Goal: Task Accomplishment & Management: Complete application form

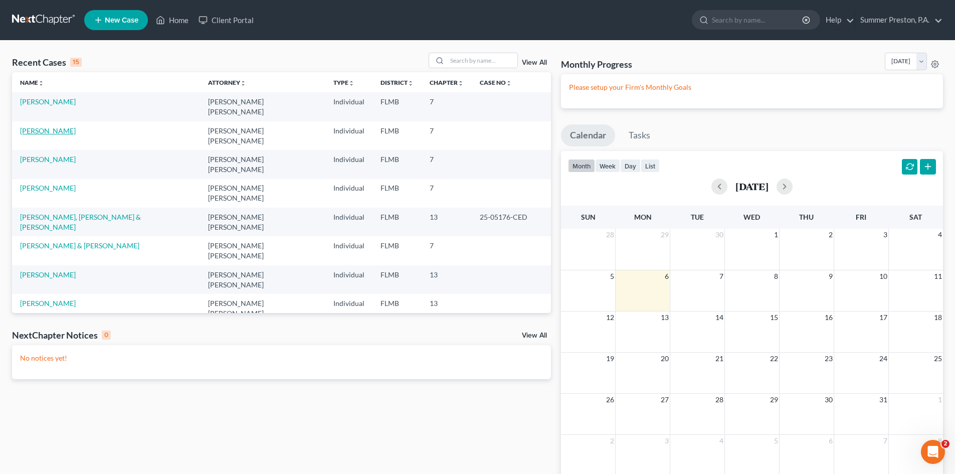
click at [56, 126] on link "[PERSON_NAME]" at bounding box center [48, 130] width 56 height 9
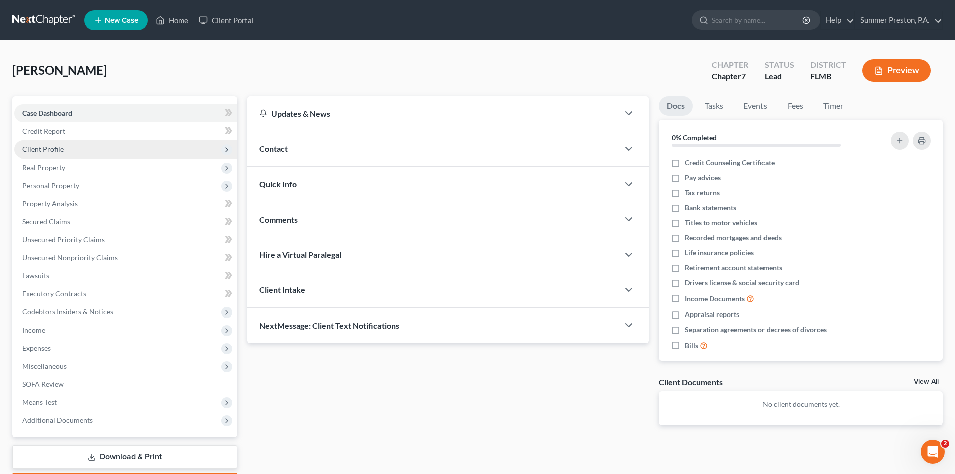
click at [63, 147] on span "Client Profile" at bounding box center [125, 149] width 223 height 18
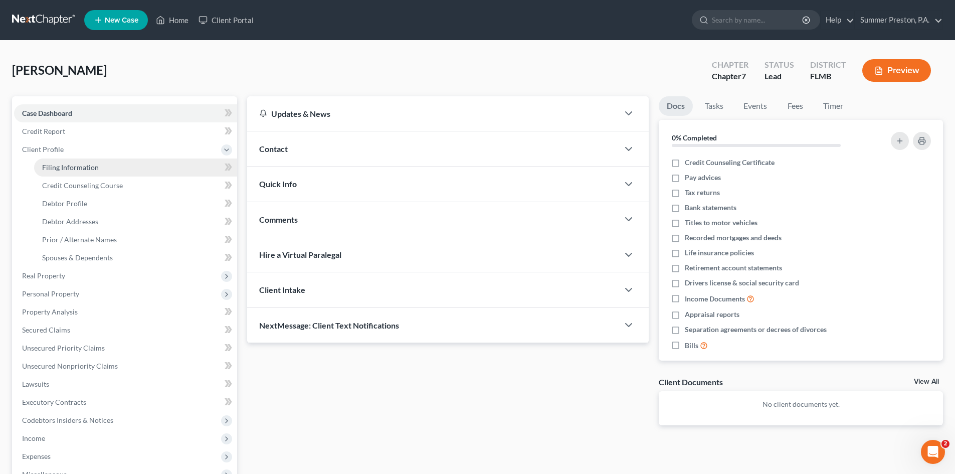
click at [87, 166] on span "Filing Information" at bounding box center [70, 167] width 57 height 9
select select "1"
select select "0"
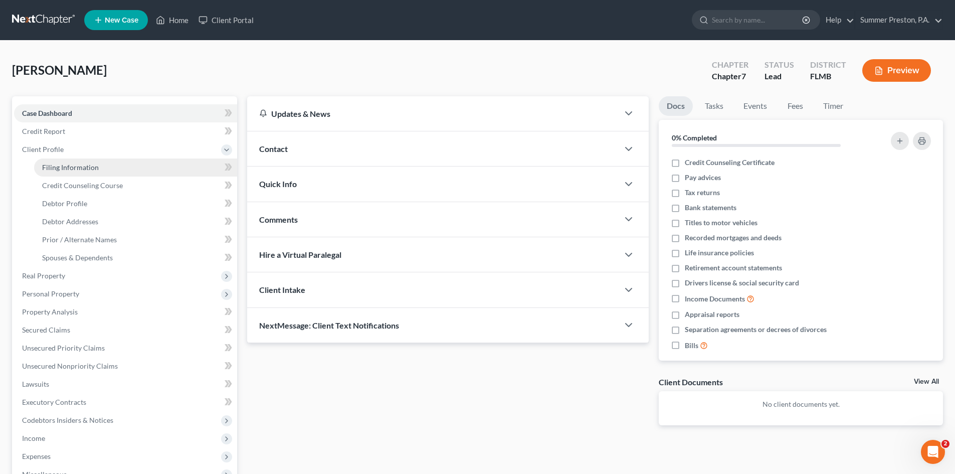
select select "9"
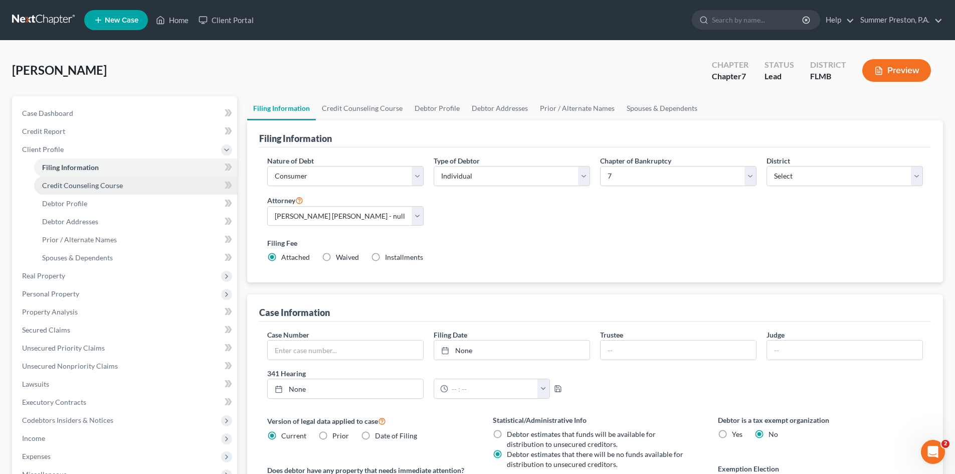
click at [91, 186] on span "Credit Counseling Course" at bounding box center [82, 185] width 81 height 9
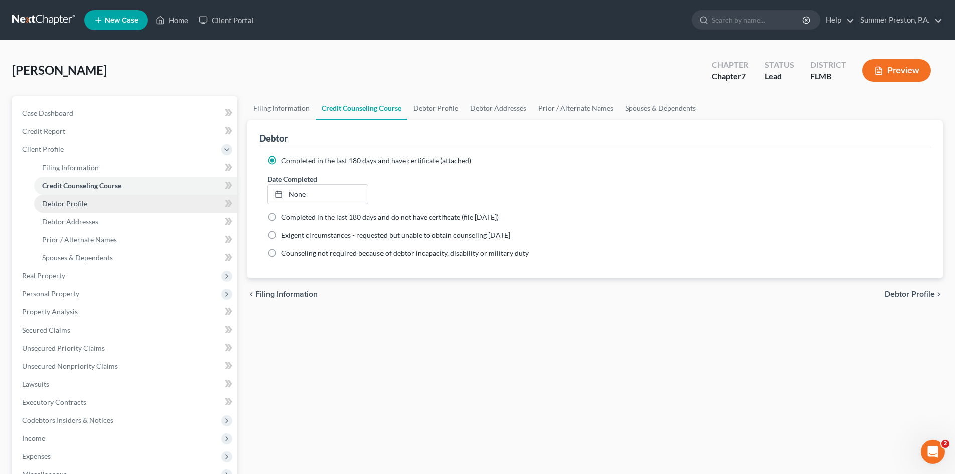
click at [83, 202] on span "Debtor Profile" at bounding box center [64, 203] width 45 height 9
select select "1"
select select "3"
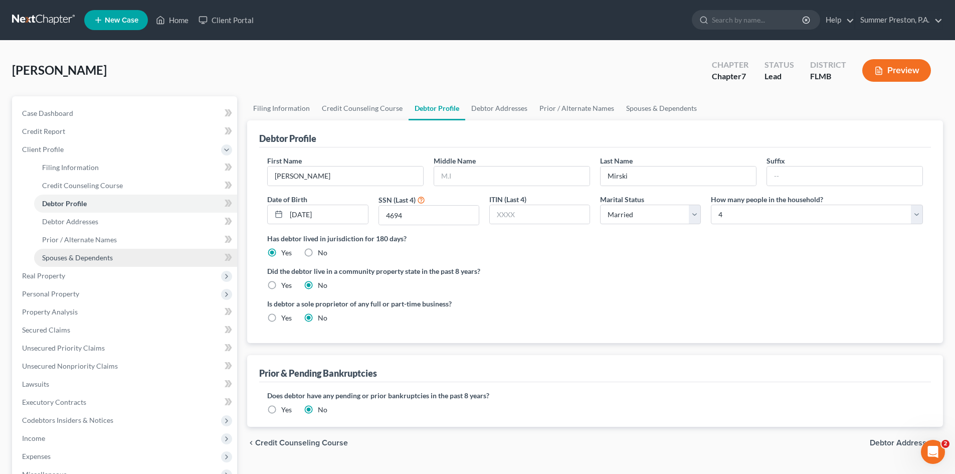
click at [104, 257] on span "Spouses & Dependents" at bounding box center [77, 257] width 71 height 9
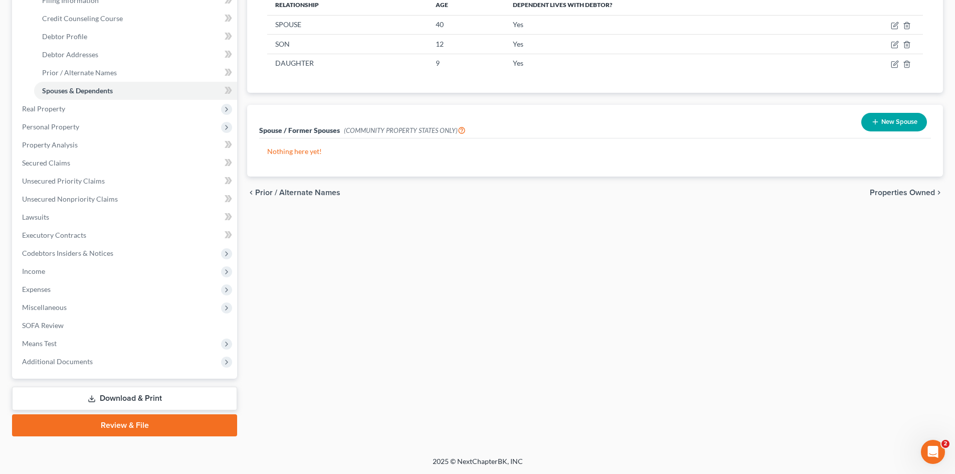
scroll to position [167, 0]
click at [138, 398] on link "Download & Print" at bounding box center [124, 398] width 225 height 24
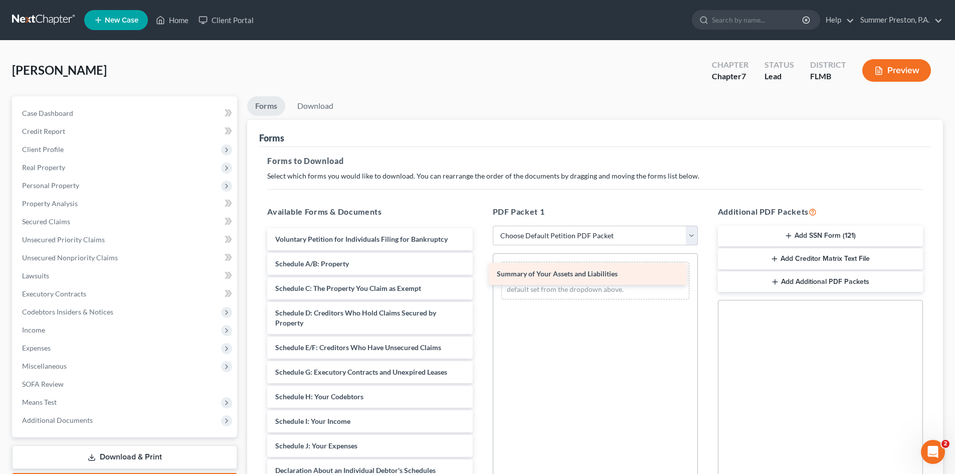
drag, startPoint x: 362, startPoint y: 263, endPoint x: 583, endPoint y: 272, distance: 221.3
click at [480, 272] on div "Summary of Your Assets and Liabilities Voluntary Petition for Individuals Filin…" at bounding box center [369, 455] width 221 height 455
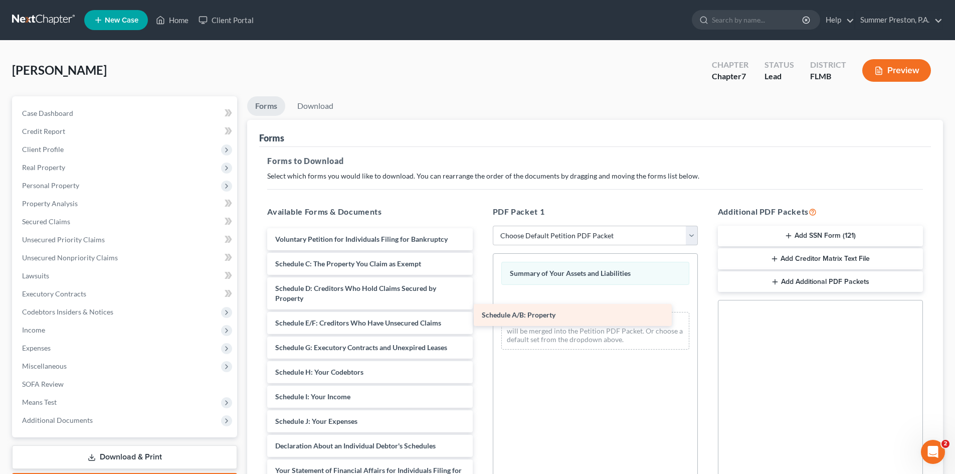
drag, startPoint x: 363, startPoint y: 263, endPoint x: 600, endPoint y: 299, distance: 239.9
click at [480, 300] on div "Schedule A/B: Property Voluntary Petition for Individuals Filing for Bankruptcy…" at bounding box center [369, 443] width 221 height 431
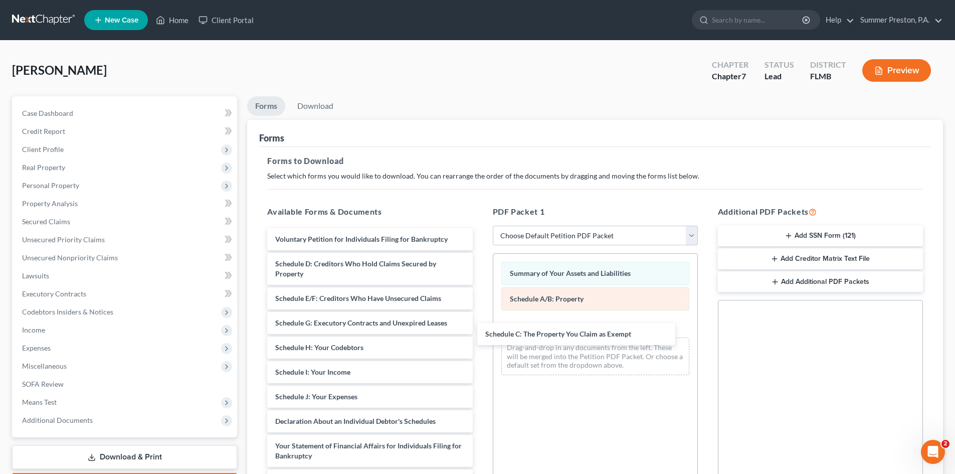
drag, startPoint x: 377, startPoint y: 259, endPoint x: 584, endPoint y: 310, distance: 213.3
click at [480, 327] on div "Schedule C: The Property You Claim as Exempt Voluntary Petition for Individuals…" at bounding box center [369, 431] width 221 height 406
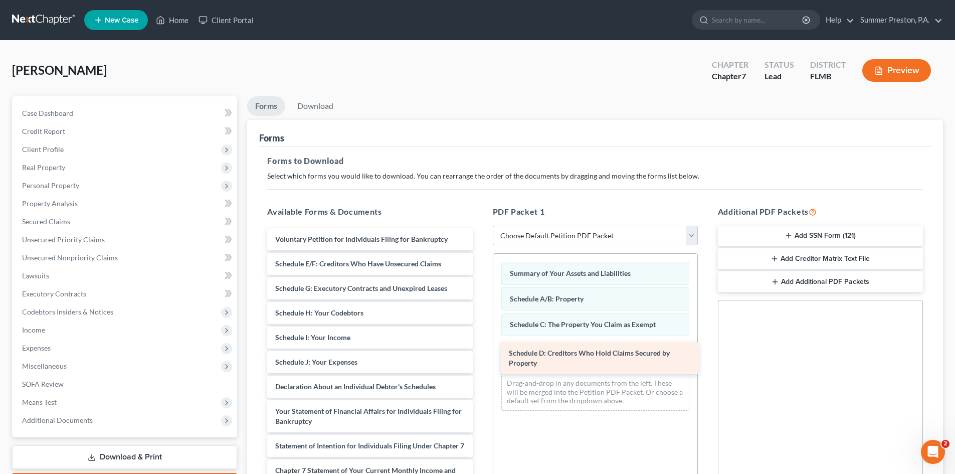
drag, startPoint x: 404, startPoint y: 273, endPoint x: 637, endPoint y: 357, distance: 248.3
click at [480, 359] on div "Schedule D: Creditors Who Hold Claims Secured by Property Voluntary Petition fo…" at bounding box center [369, 413] width 221 height 371
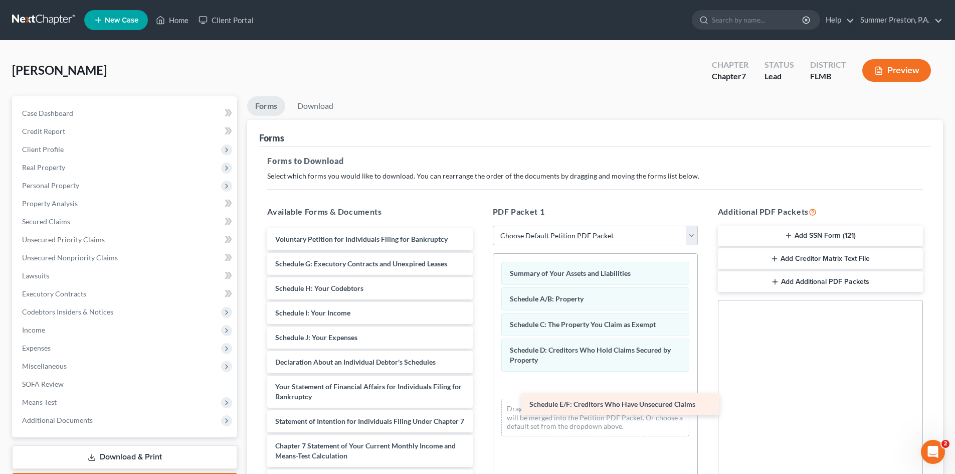
drag, startPoint x: 391, startPoint y: 263, endPoint x: 634, endPoint y: 380, distance: 270.6
click at [480, 388] on div "Schedule E/F: Creditors Who Have Unsecured Claims Voluntary Petition for Indivi…" at bounding box center [369, 401] width 221 height 347
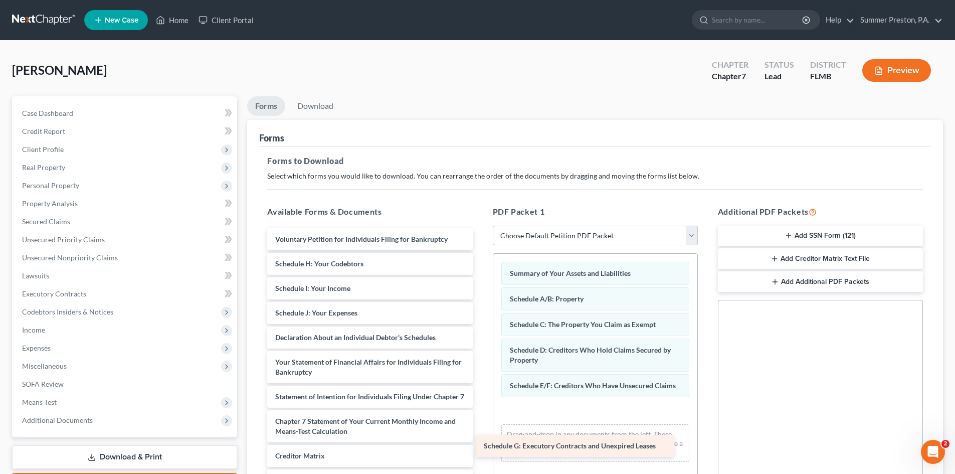
drag, startPoint x: 399, startPoint y: 263, endPoint x: 619, endPoint y: 410, distance: 265.0
click at [480, 412] on div "Schedule G: Executory Contracts and Unexpired Leases Voluntary Petition for Ind…" at bounding box center [369, 389] width 221 height 322
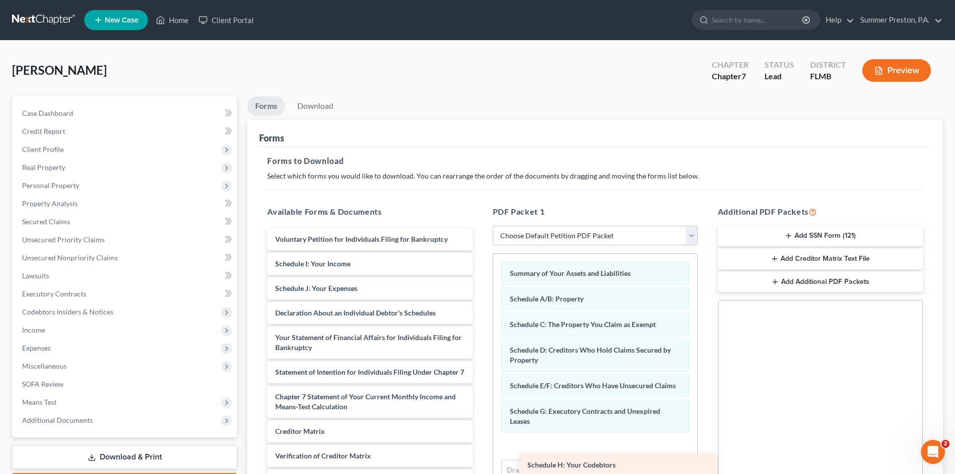
drag, startPoint x: 430, startPoint y: 264, endPoint x: 685, endPoint y: 450, distance: 315.7
click at [480, 452] on div "Schedule H: Your Codebtors Voluntary Petition for Individuals Filing for Bankru…" at bounding box center [369, 377] width 221 height 298
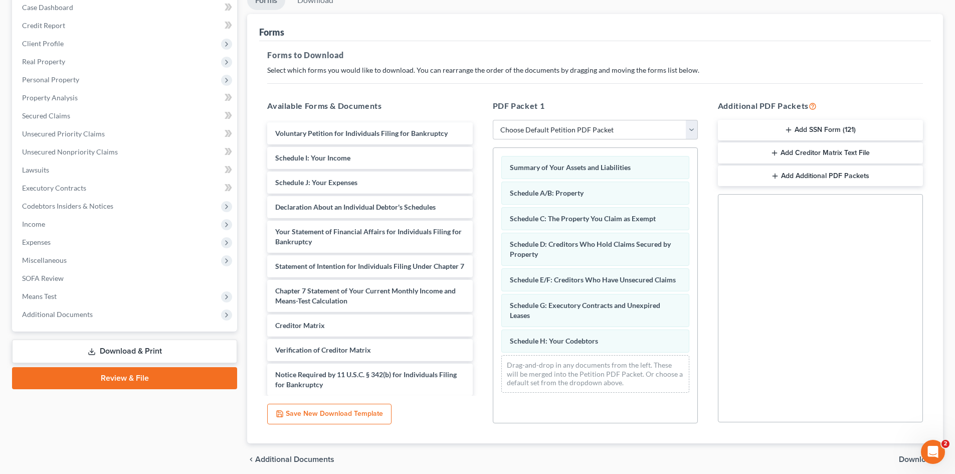
scroll to position [106, 0]
click at [42, 230] on span "Income" at bounding box center [125, 224] width 223 height 18
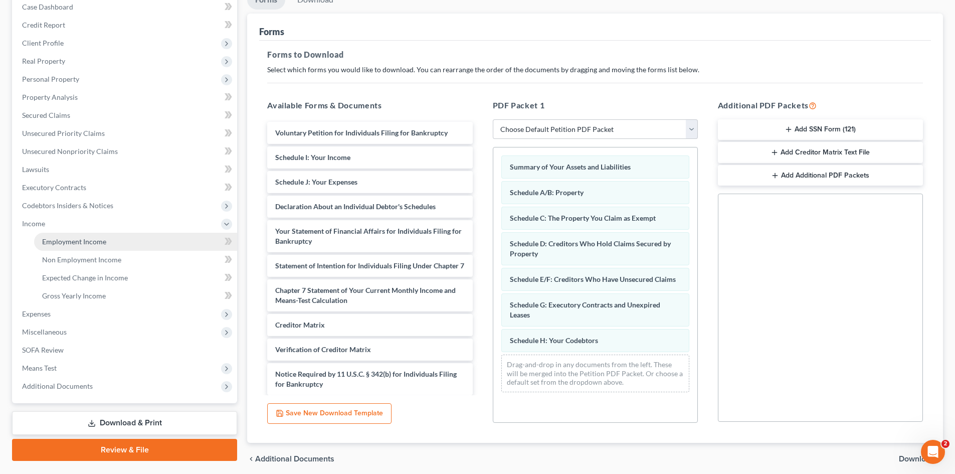
click at [75, 233] on link "Employment Income" at bounding box center [135, 242] width 203 height 18
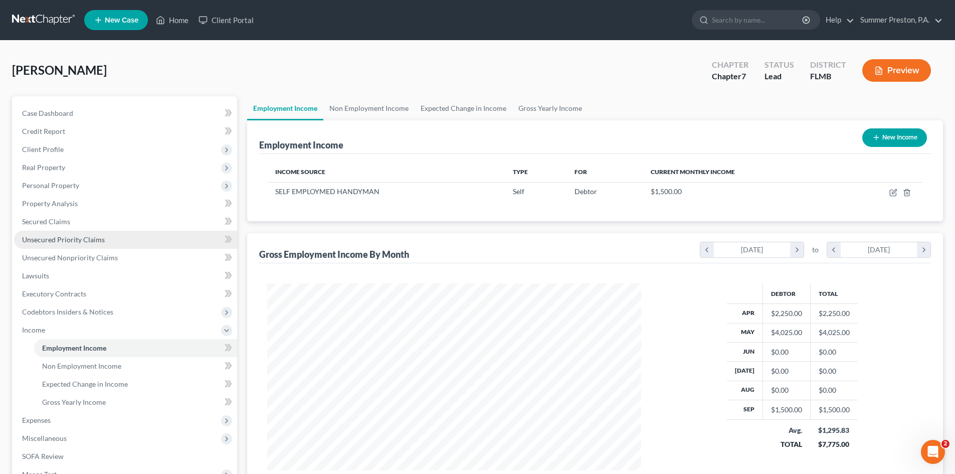
scroll to position [187, 394]
click at [40, 418] on span "Expenses" at bounding box center [36, 420] width 29 height 9
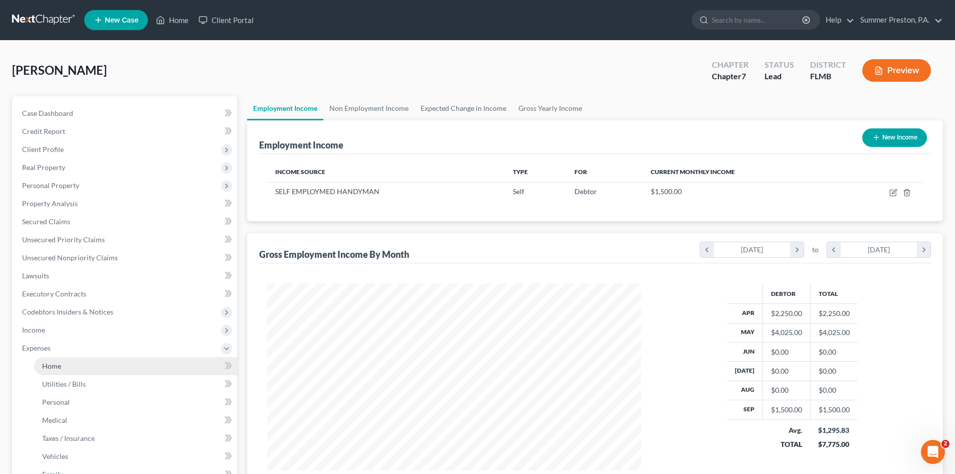
click at [62, 370] on link "Home" at bounding box center [135, 366] width 203 height 18
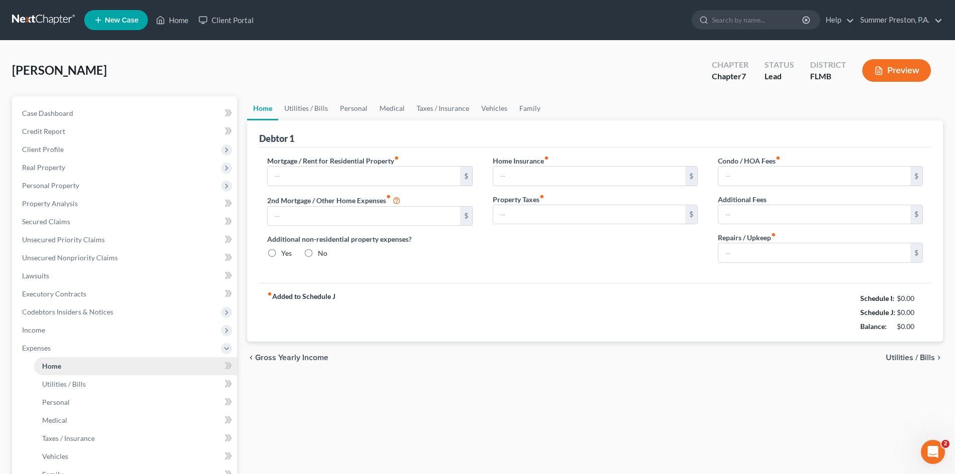
type input "1,853.28"
type input "0.00"
radio input "true"
type input "0.00"
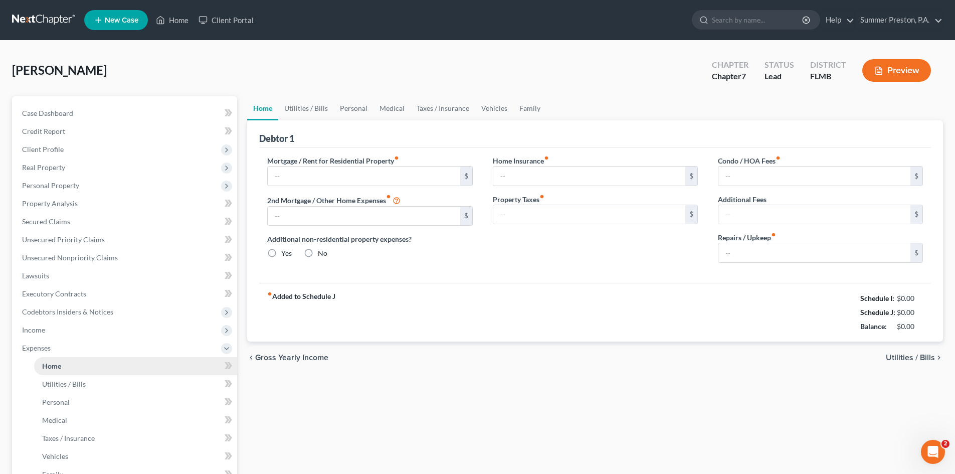
type input "0.00"
type input "100.00"
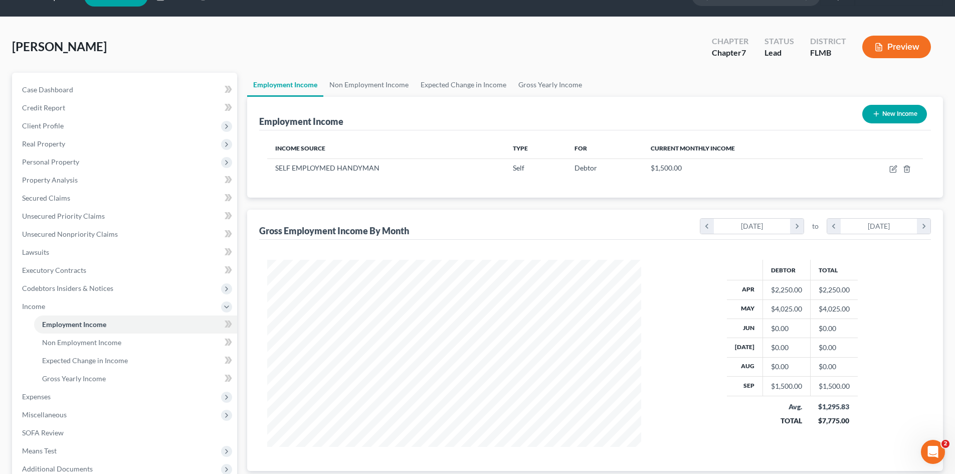
scroll to position [131, 0]
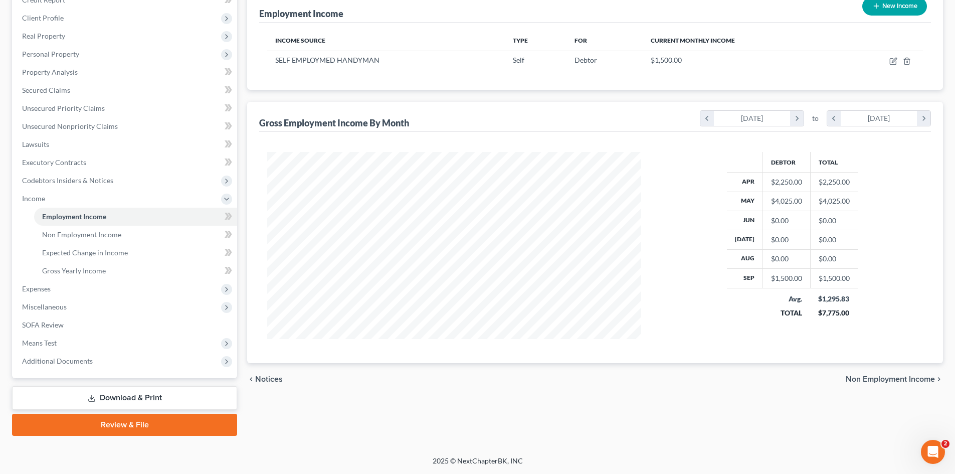
click at [141, 391] on link "Download & Print" at bounding box center [124, 398] width 225 height 24
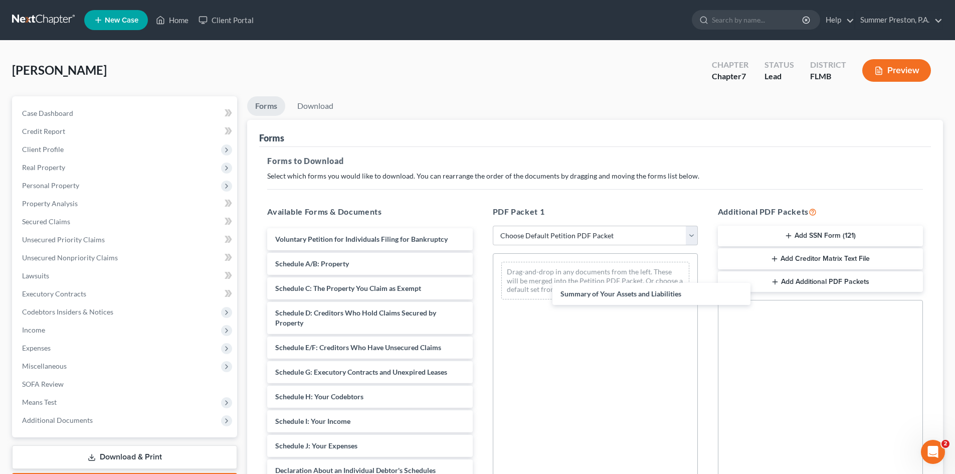
drag, startPoint x: 356, startPoint y: 258, endPoint x: 631, endPoint y: 280, distance: 275.5
click at [480, 285] on div "Summary of Your Assets and Liabilities Voluntary Petition for Individuals Filin…" at bounding box center [369, 455] width 221 height 455
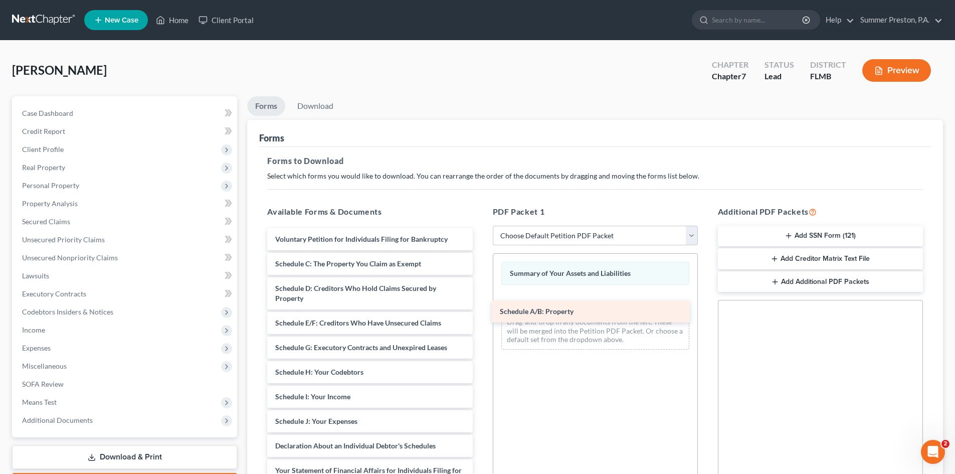
drag, startPoint x: 424, startPoint y: 267, endPoint x: 645, endPoint y: 310, distance: 224.7
click at [480, 310] on div "Schedule A/B: Property Voluntary Petition for Individuals Filing for Bankruptcy…" at bounding box center [369, 443] width 221 height 431
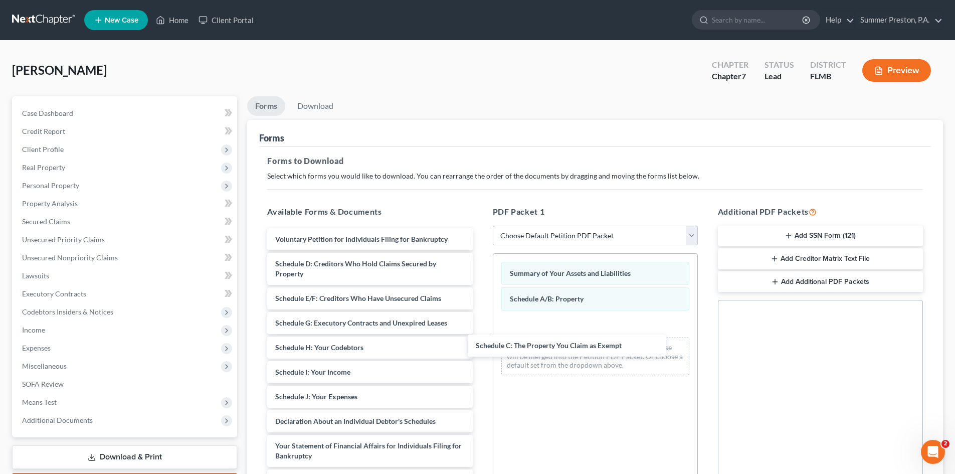
drag, startPoint x: 431, startPoint y: 269, endPoint x: 655, endPoint y: 344, distance: 236.4
click at [480, 351] on div "Schedule C: The Property You Claim as Exempt Voluntary Petition for Individuals…" at bounding box center [369, 431] width 221 height 406
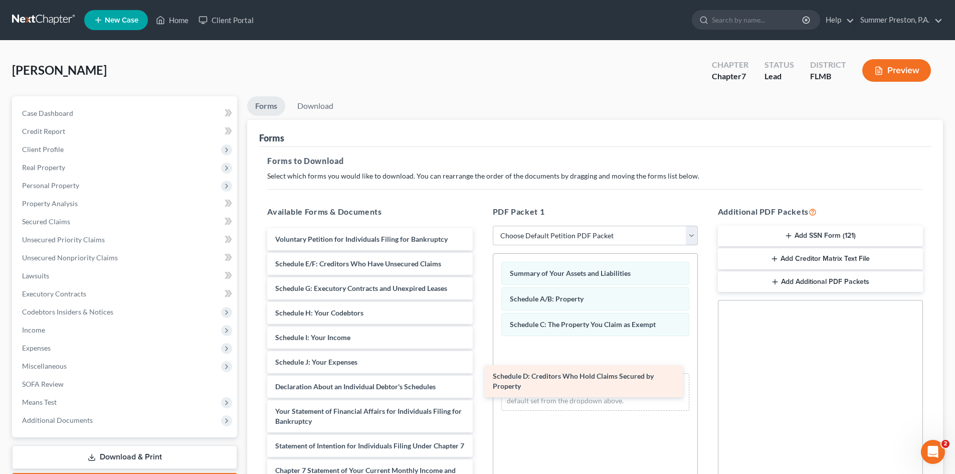
drag, startPoint x: 284, startPoint y: 268, endPoint x: 506, endPoint y: 351, distance: 237.3
click at [480, 352] on div "Schedule D: Creditors Who Hold Claims Secured by Property Voluntary Petition fo…" at bounding box center [369, 413] width 221 height 371
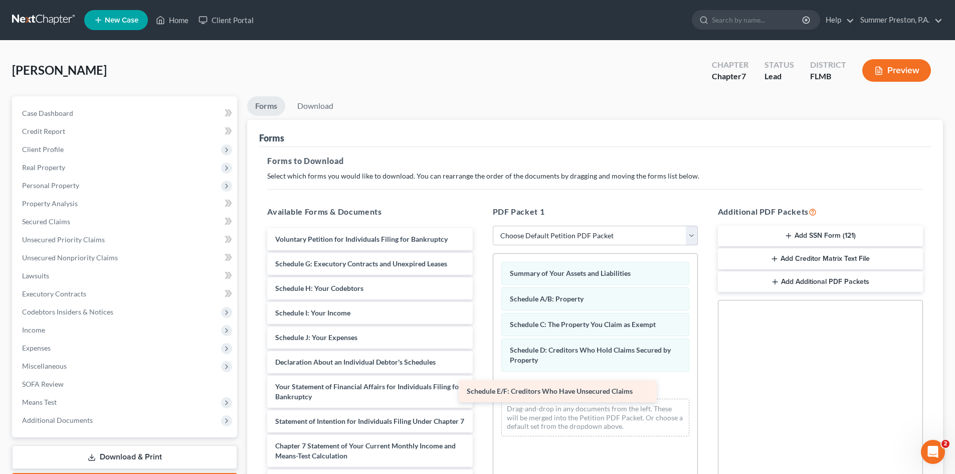
drag, startPoint x: 361, startPoint y: 265, endPoint x: 578, endPoint y: 388, distance: 249.4
click at [480, 390] on div "Schedule E/F: Creditors Who Have Unsecured Claims Voluntary Petition for Indivi…" at bounding box center [369, 401] width 221 height 347
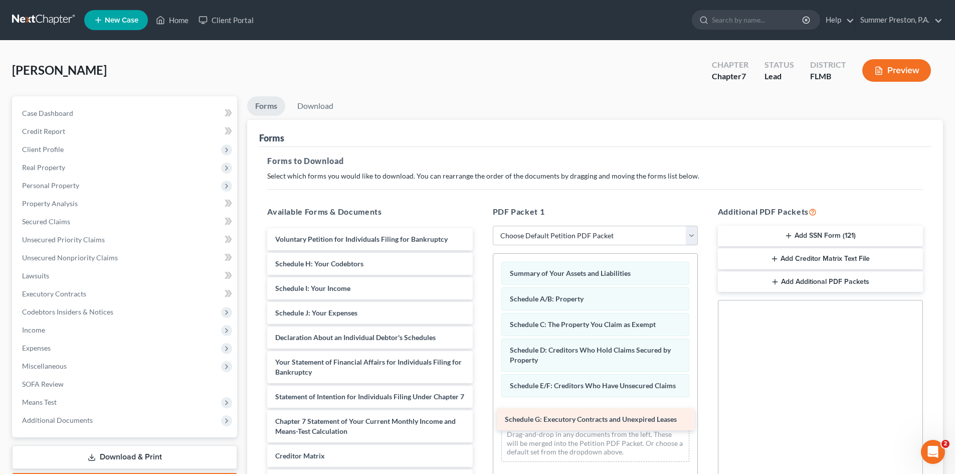
drag, startPoint x: 403, startPoint y: 262, endPoint x: 644, endPoint y: 403, distance: 278.8
click at [480, 403] on div "Schedule G: Executory Contracts and Unexpired Leases Voluntary Petition for Ind…" at bounding box center [369, 389] width 221 height 322
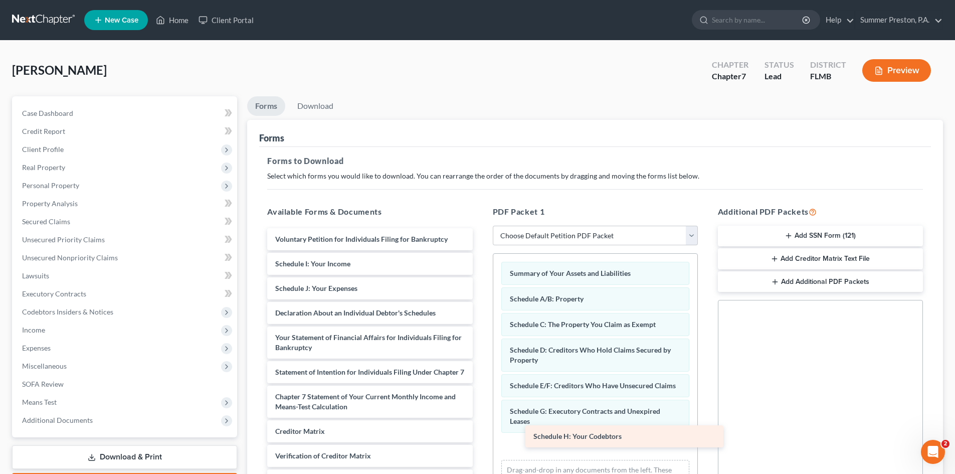
drag, startPoint x: 352, startPoint y: 267, endPoint x: 611, endPoint y: 440, distance: 310.5
click at [480, 440] on div "Schedule H: Your Codebtors Voluntary Petition for Individuals Filing for Bankru…" at bounding box center [369, 377] width 221 height 298
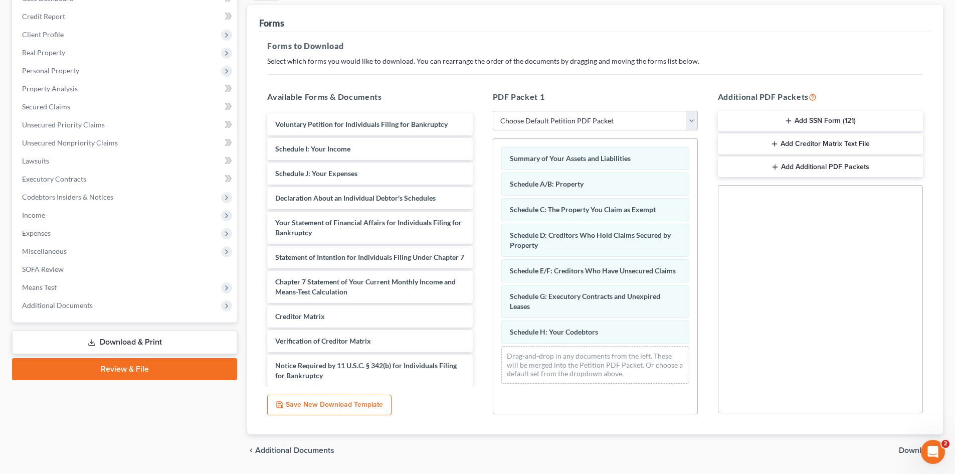
scroll to position [131, 0]
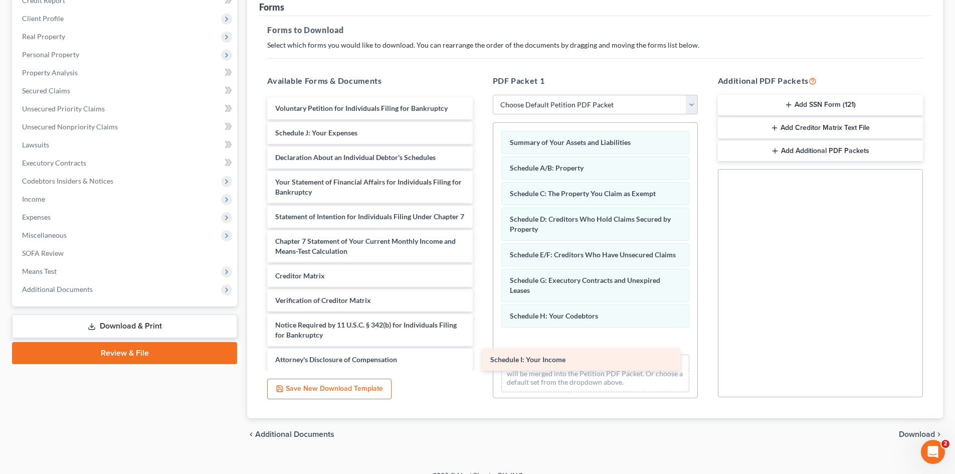
drag, startPoint x: 403, startPoint y: 139, endPoint x: 628, endPoint y: 356, distance: 313.4
click at [480, 356] on div "Schedule I: Your Income Voluntary Petition for Individuals Filing for Bankruptc…" at bounding box center [369, 233] width 221 height 273
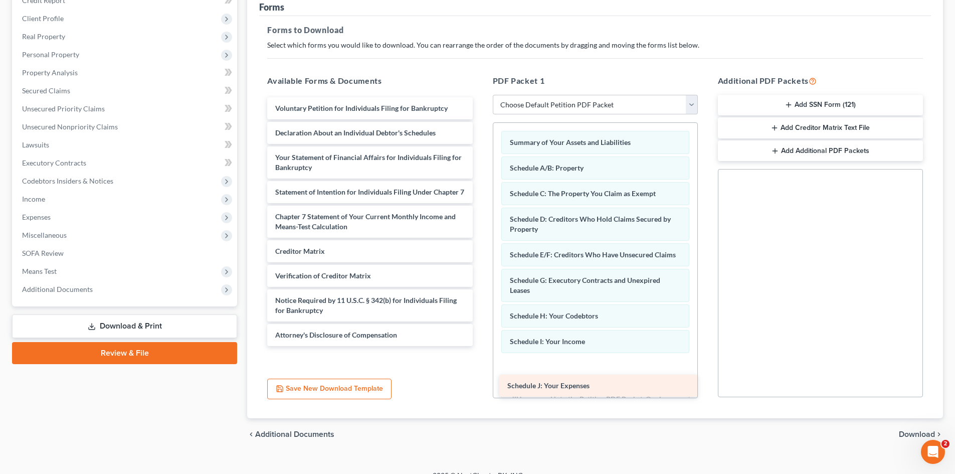
drag, startPoint x: 405, startPoint y: 131, endPoint x: 642, endPoint y: 374, distance: 339.6
click at [480, 346] on div "Schedule J: Your Expenses Voluntary Petition for Individuals Filing for Bankrup…" at bounding box center [369, 221] width 221 height 249
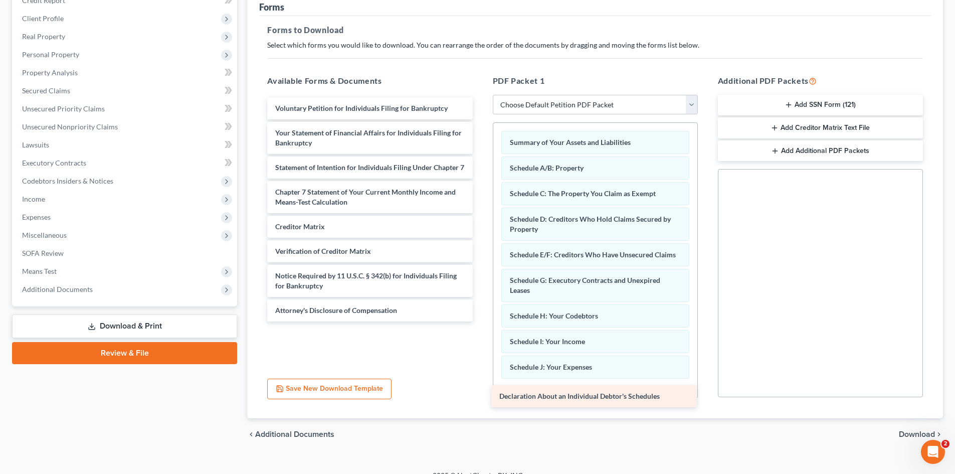
drag, startPoint x: 390, startPoint y: 134, endPoint x: 614, endPoint y: 397, distance: 345.6
click at [480, 321] on div "Declaration About an Individual Debtor's Schedules Voluntary Petition for Indiv…" at bounding box center [369, 209] width 221 height 224
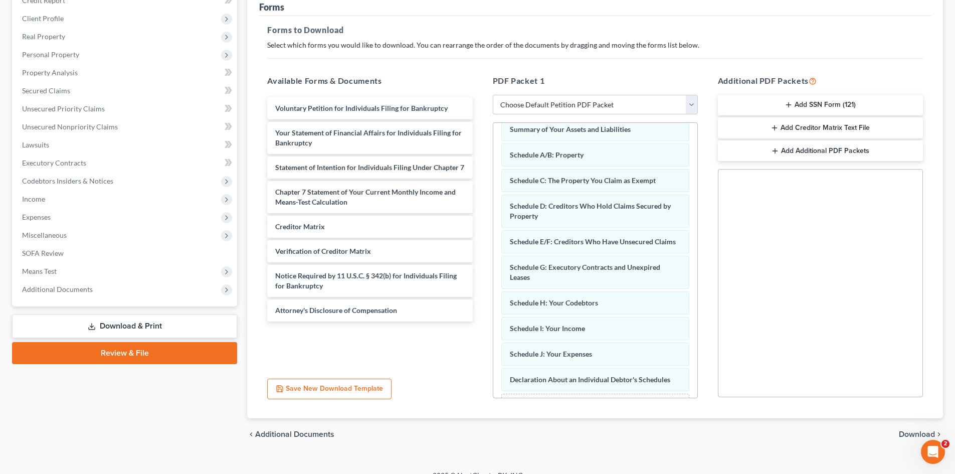
scroll to position [65, 0]
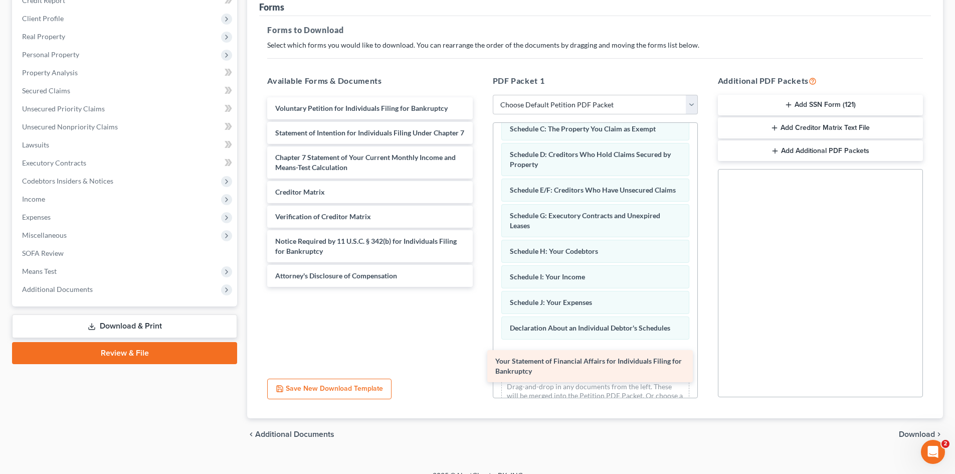
drag, startPoint x: 376, startPoint y: 135, endPoint x: 596, endPoint y: 363, distance: 316.9
click at [480, 287] on div "Your Statement of Financial Affairs for Individuals Filing for Bankruptcy Volun…" at bounding box center [369, 191] width 221 height 189
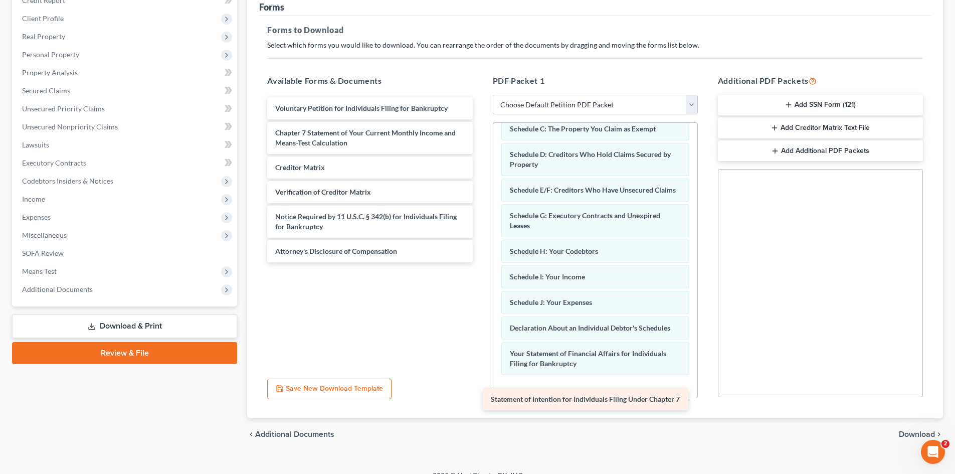
drag, startPoint x: 379, startPoint y: 138, endPoint x: 595, endPoint y: 404, distance: 342.1
click at [480, 262] on div "Statement of Intention for Individuals Filing Under Chapter 7 Voluntary Petitio…" at bounding box center [369, 179] width 221 height 165
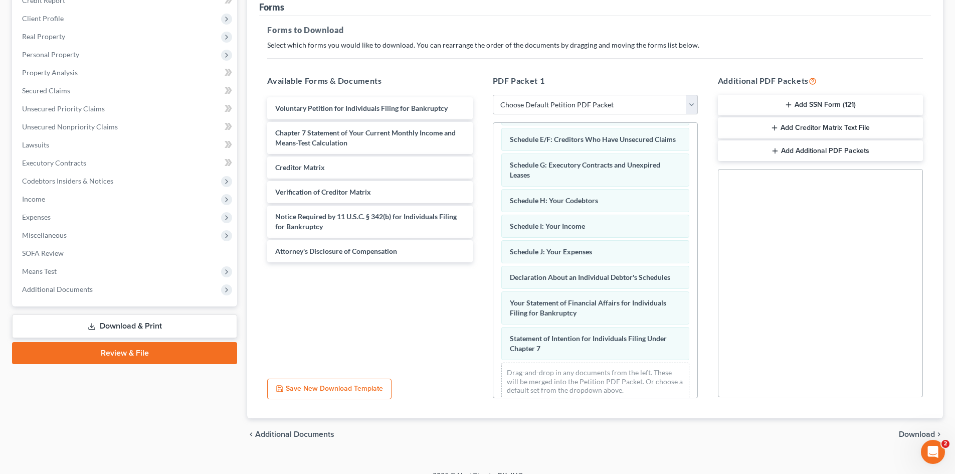
scroll to position [136, 0]
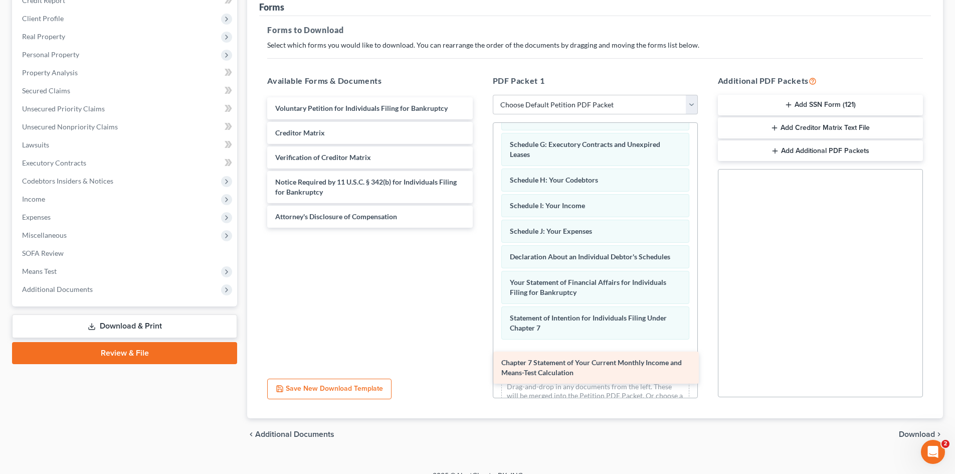
drag, startPoint x: 387, startPoint y: 137, endPoint x: 612, endPoint y: 366, distance: 320.8
click at [480, 228] on div "Chapter 7 Statement of Your Current Monthly Income and Means-Test Calculation V…" at bounding box center [369, 162] width 221 height 130
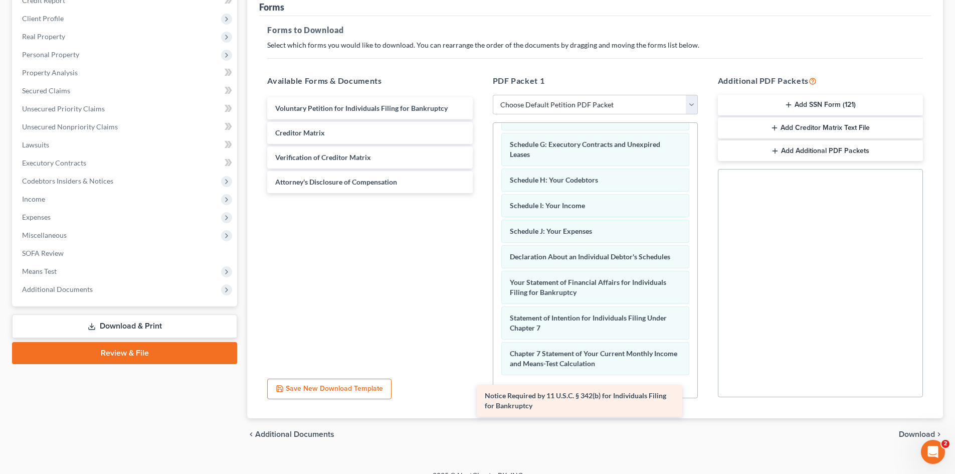
drag, startPoint x: 378, startPoint y: 192, endPoint x: 588, endPoint y: 406, distance: 299.2
click at [480, 193] on div "Notice Required by 11 U.S.C. § 342(b) for Individuals Filing for Bankruptcy Vol…" at bounding box center [369, 145] width 221 height 96
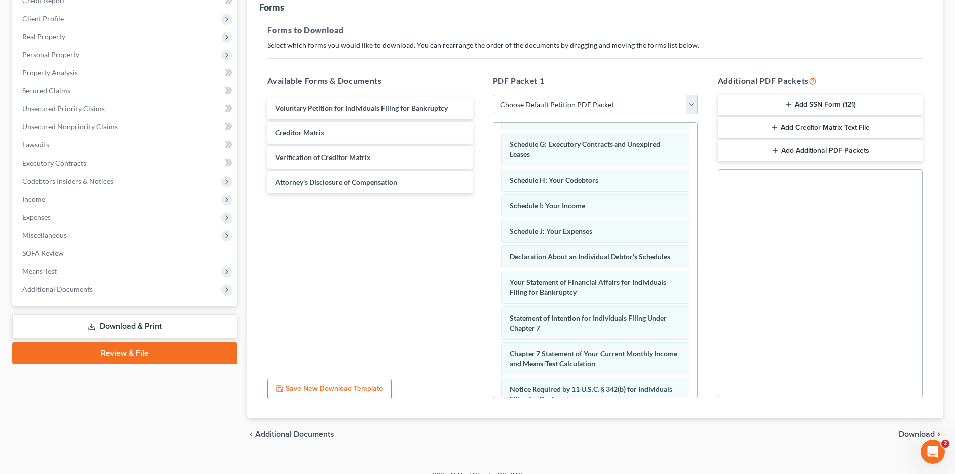
scroll to position [207, 0]
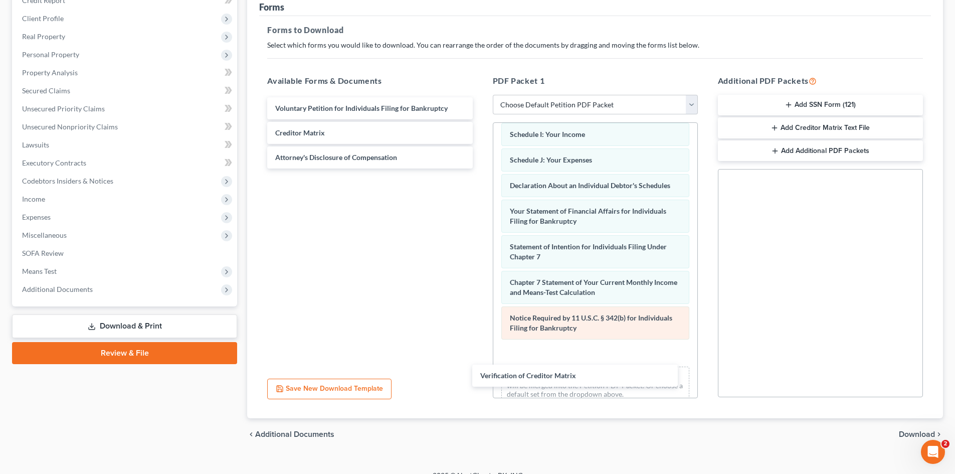
drag, startPoint x: 300, startPoint y: 157, endPoint x: 504, endPoint y: 348, distance: 279.1
click at [480, 168] on div "Verification of Creditor Matrix Voluntary Petition for Individuals Filing for B…" at bounding box center [369, 132] width 221 height 71
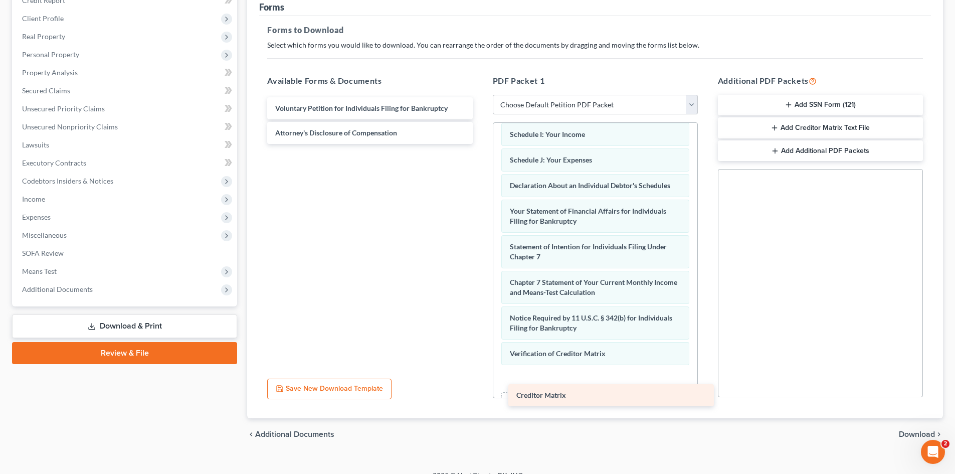
drag, startPoint x: 343, startPoint y: 134, endPoint x: 574, endPoint y: 388, distance: 342.8
click at [480, 144] on div "Creditor Matrix Voluntary Petition for Individuals Filing for Bankruptcy Credit…" at bounding box center [369, 120] width 221 height 47
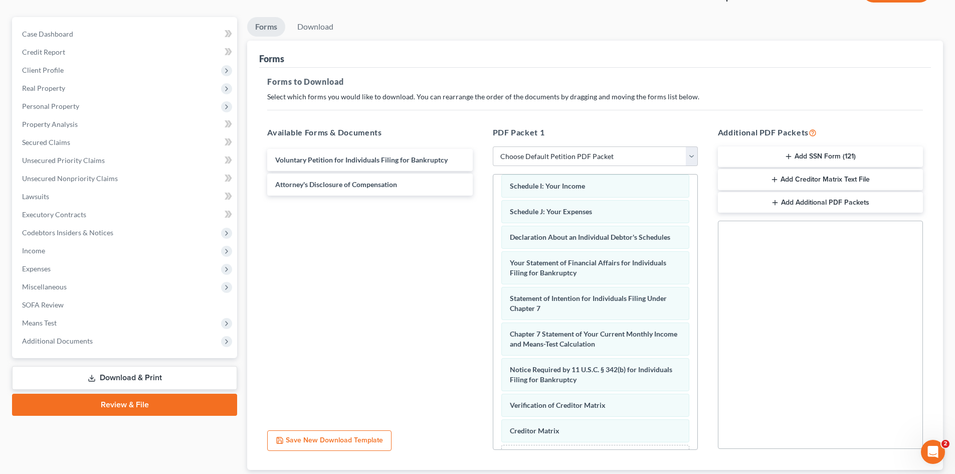
scroll to position [7, 0]
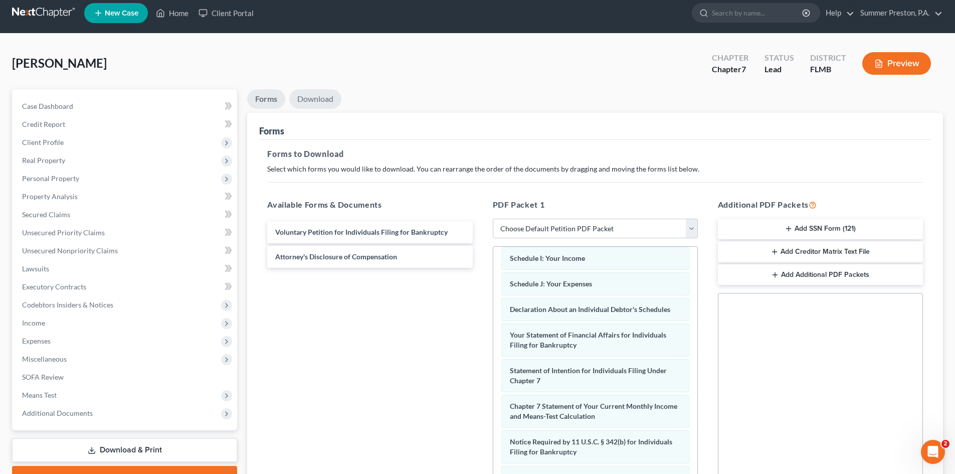
click at [313, 99] on link "Download" at bounding box center [315, 99] width 52 height 20
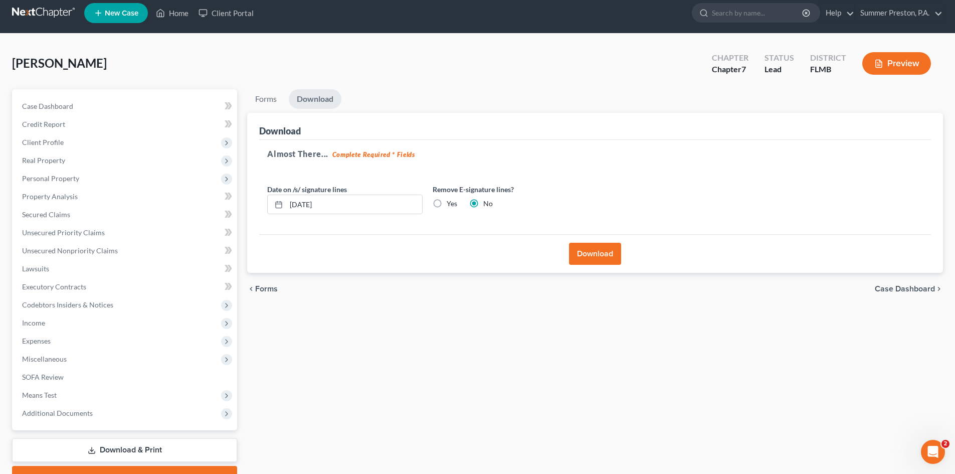
click at [602, 253] on button "Download" at bounding box center [595, 254] width 52 height 22
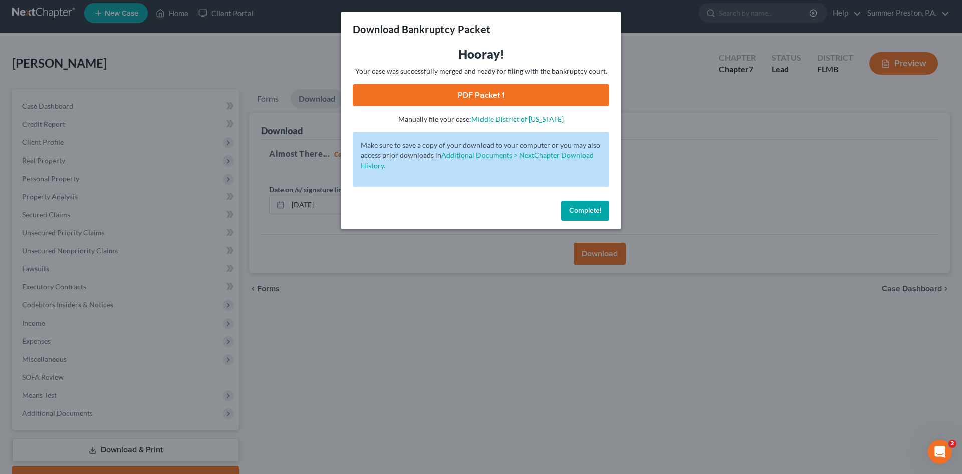
click at [484, 97] on link "PDF Packet 1" at bounding box center [481, 95] width 257 height 22
click at [582, 214] on span "Complete!" at bounding box center [585, 210] width 32 height 9
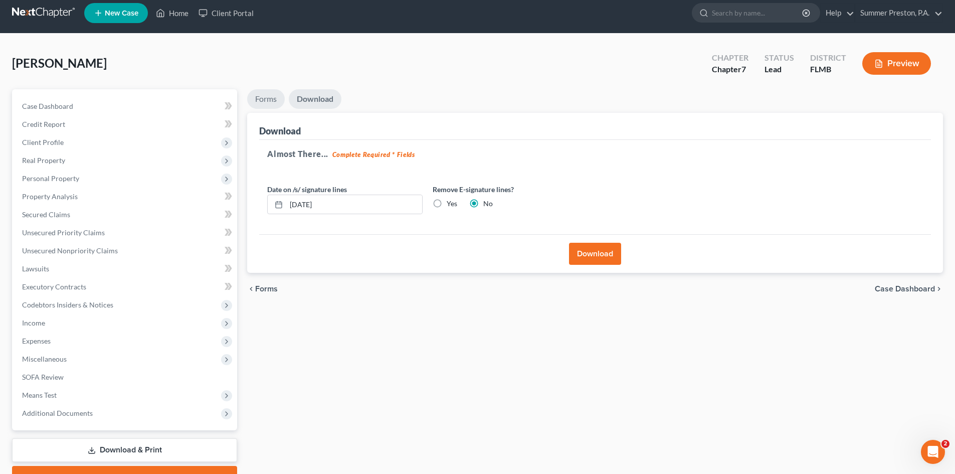
click at [263, 97] on link "Forms" at bounding box center [266, 99] width 38 height 20
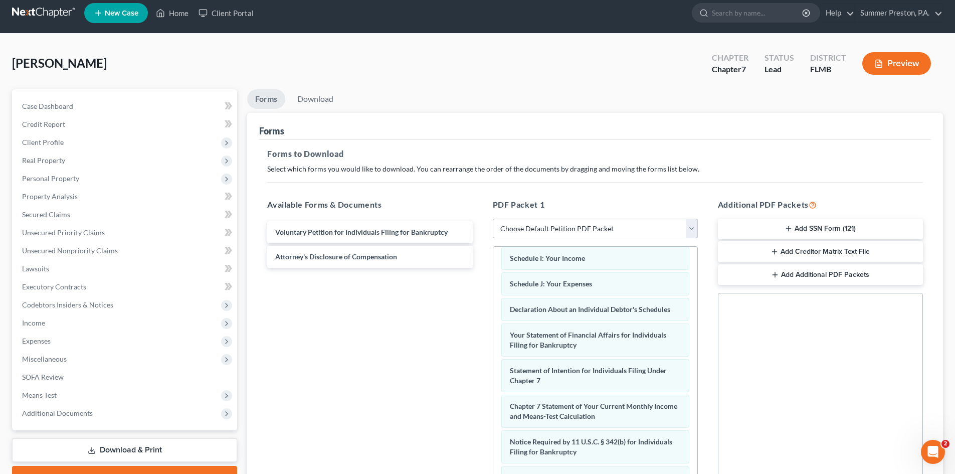
click at [810, 226] on button "Add SSN Form (121)" at bounding box center [820, 229] width 205 height 21
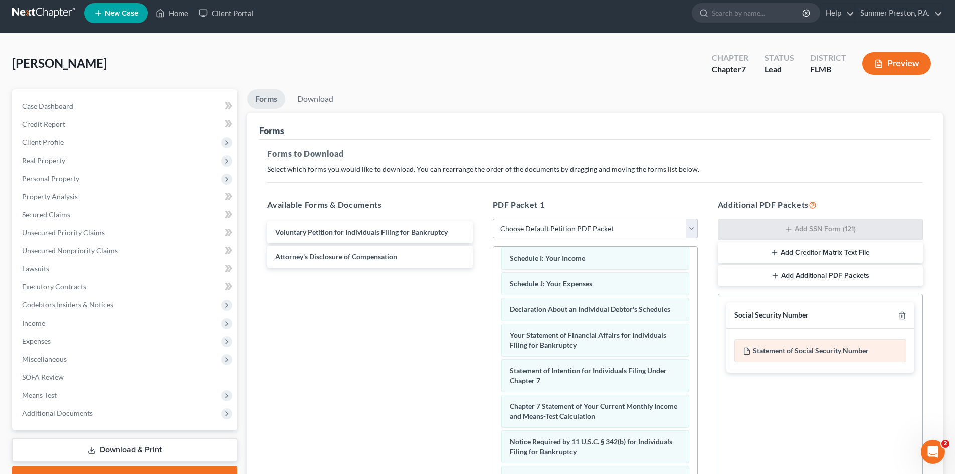
click at [796, 347] on div "Statement of Social Security Number" at bounding box center [820, 350] width 172 height 23
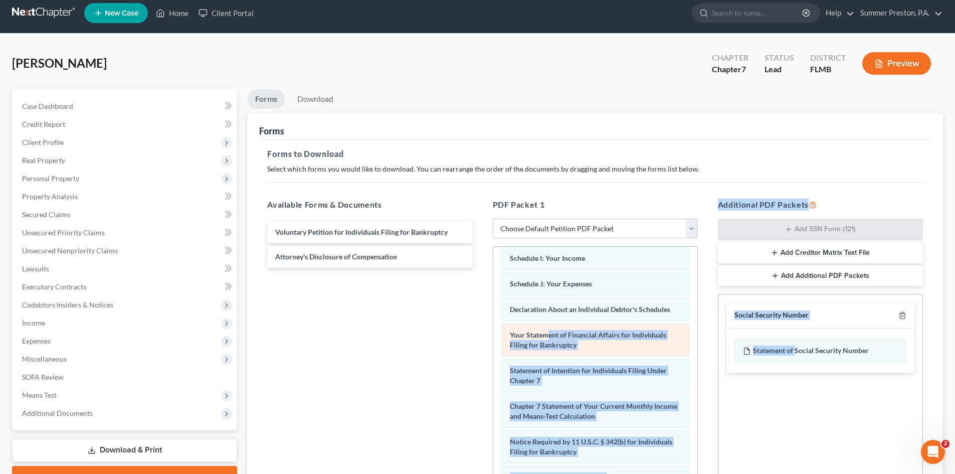
drag, startPoint x: 796, startPoint y: 347, endPoint x: 547, endPoint y: 334, distance: 249.0
click at [547, 347] on div "Available Forms & Documents Voluntary Petition for Individuals Filing for Bankr…" at bounding box center [595, 360] width 676 height 340
drag, startPoint x: 878, startPoint y: 308, endPoint x: 878, endPoint y: 319, distance: 11.5
click at [878, 309] on div "Social Security Number" at bounding box center [820, 315] width 188 height 26
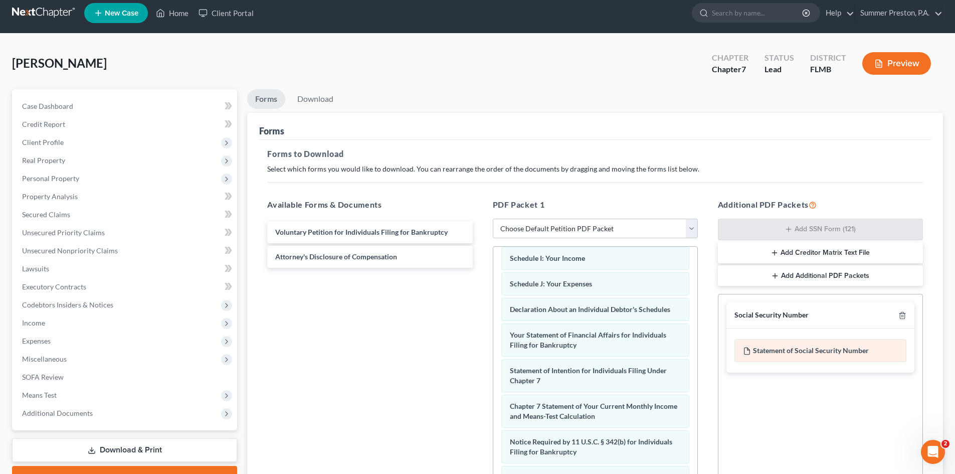
click at [864, 344] on div "Statement of Social Security Number" at bounding box center [820, 350] width 172 height 23
click at [312, 97] on link "Download" at bounding box center [315, 99] width 52 height 20
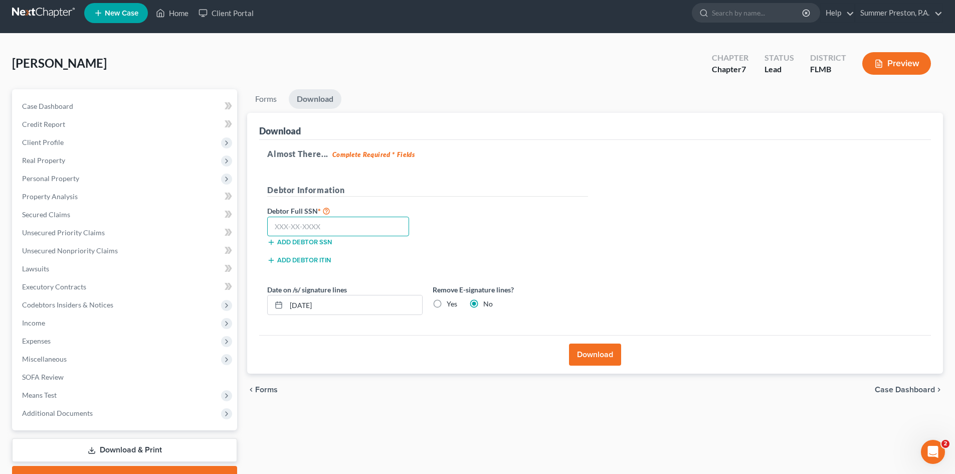
click at [349, 226] on input "text" at bounding box center [338, 227] width 142 height 20
type input "832-55-4694"
click at [593, 355] on button "Download" at bounding box center [595, 354] width 52 height 22
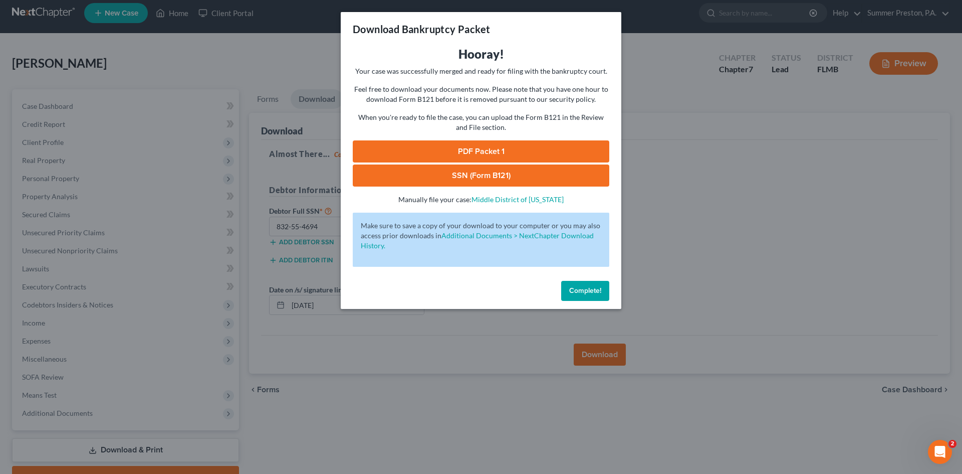
click at [468, 173] on link "SSN (Form B121)" at bounding box center [481, 175] width 257 height 22
click at [574, 295] on button "Complete!" at bounding box center [585, 291] width 48 height 20
